Goal: Information Seeking & Learning: Find contact information

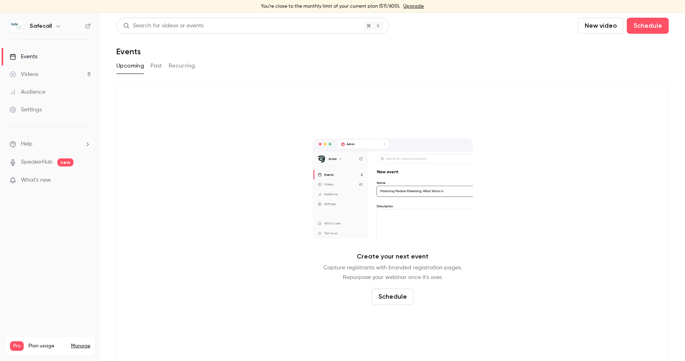
click at [155, 67] on button "Past" at bounding box center [157, 65] width 12 height 13
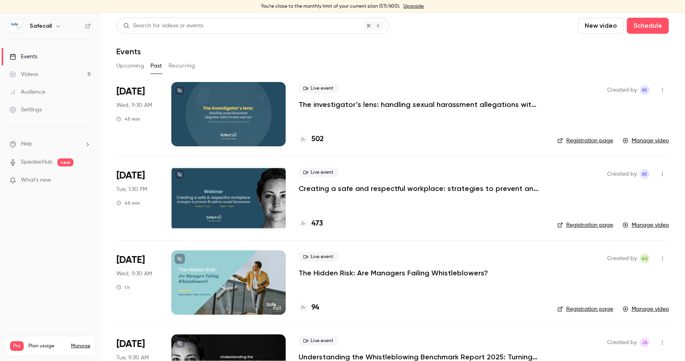
click at [575, 139] on link "Registration page" at bounding box center [586, 141] width 56 height 8
click at [29, 143] on span "Help" at bounding box center [27, 144] width 12 height 8
click at [135, 139] on link "Talk to [GEOGRAPHIC_DATA]" at bounding box center [148, 134] width 88 height 21
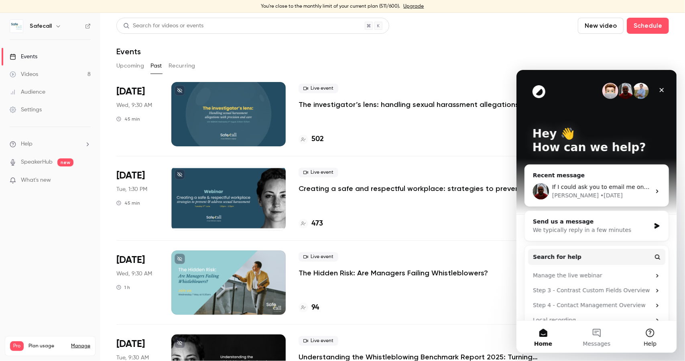
click at [649, 333] on button "Help" at bounding box center [650, 336] width 53 height 32
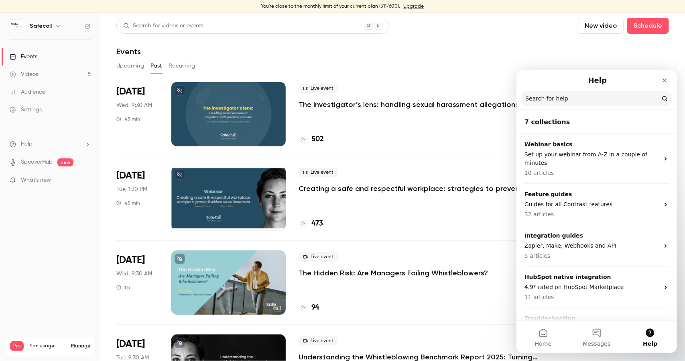
click at [29, 146] on span "Help" at bounding box center [27, 144] width 12 height 8
click at [157, 163] on link "Help center" at bounding box center [148, 159] width 88 height 21
